Goal: Task Accomplishment & Management: Use online tool/utility

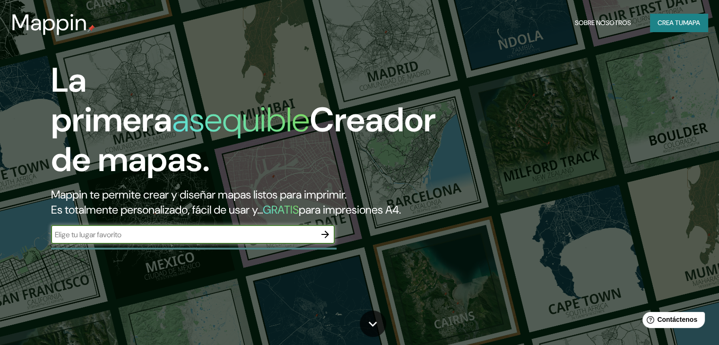
click at [238, 240] on input "text" at bounding box center [183, 234] width 265 height 11
type input "t"
type input "piura"
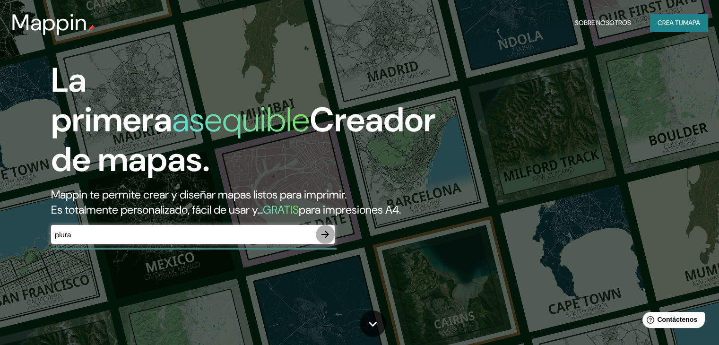
click at [328, 240] on icon "button" at bounding box center [325, 234] width 11 height 11
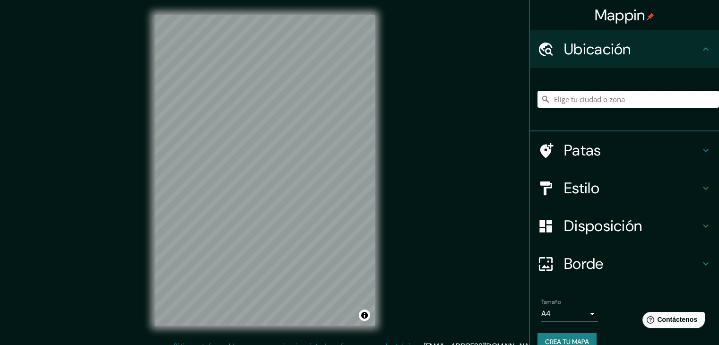
click at [583, 93] on input "Elige tu ciudad o zona" at bounding box center [629, 99] width 182 height 17
click at [592, 94] on input "Elige tu ciudad o zona" at bounding box center [629, 99] width 182 height 17
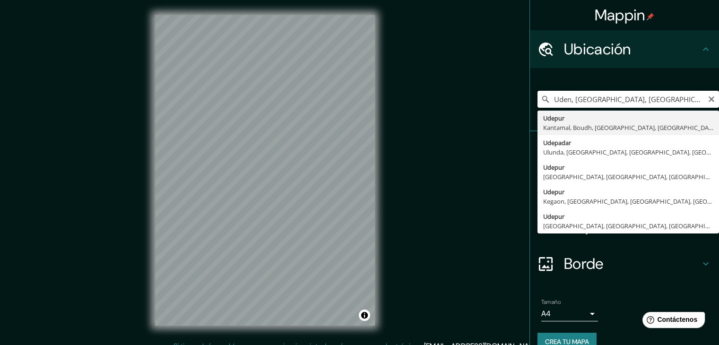
click at [601, 100] on input "Uden, [GEOGRAPHIC_DATA], [GEOGRAPHIC_DATA]" at bounding box center [629, 99] width 182 height 17
drag, startPoint x: 692, startPoint y: 103, endPoint x: 508, endPoint y: 91, distance: 183.8
click at [508, 91] on div "Mappin Ubicación Uden, [GEOGRAPHIC_DATA], [GEOGRAPHIC_DATA] [GEOGRAPHIC_DATA] […" at bounding box center [359, 178] width 719 height 356
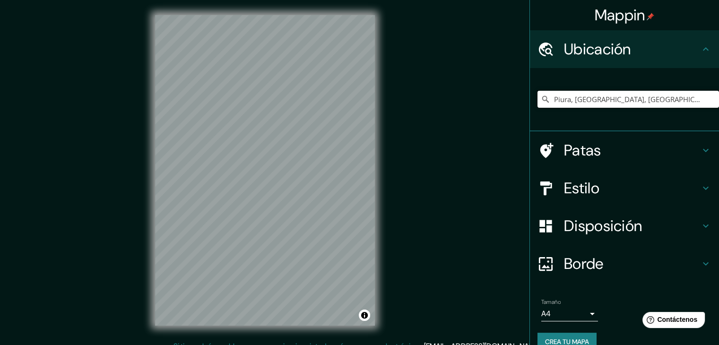
type input "Piura, [GEOGRAPHIC_DATA], [GEOGRAPHIC_DATA], [GEOGRAPHIC_DATA]"
